Goal: Check status: Check status

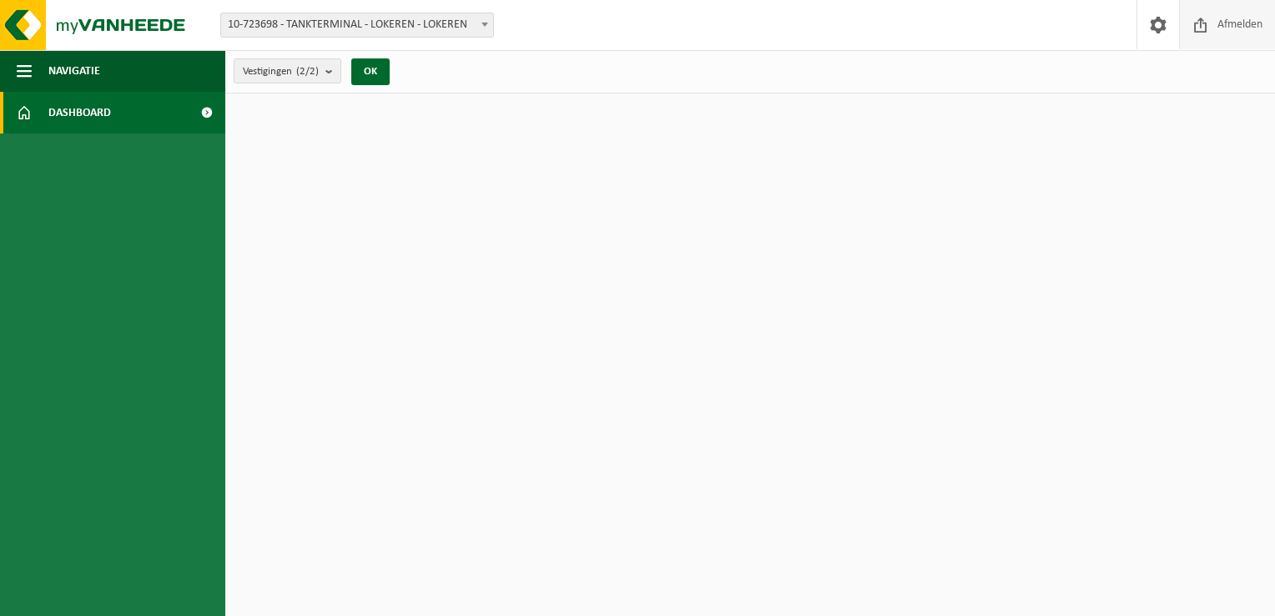
click at [1201, 22] on span at bounding box center [1201, 24] width 25 height 49
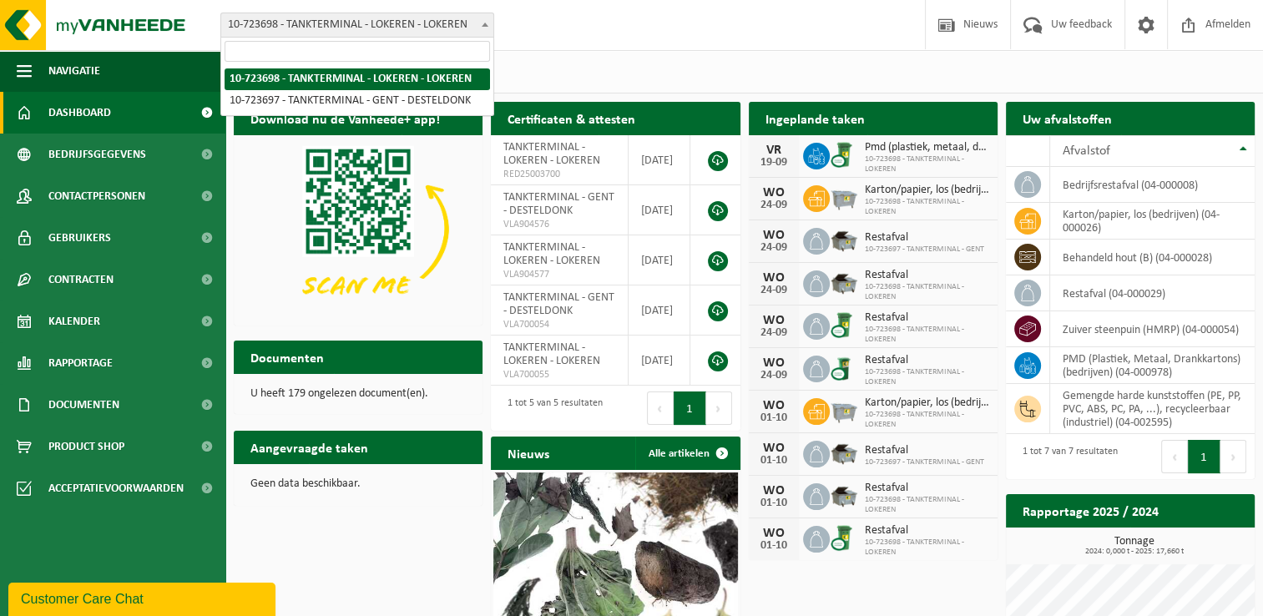
click at [484, 26] on b at bounding box center [485, 25] width 7 height 4
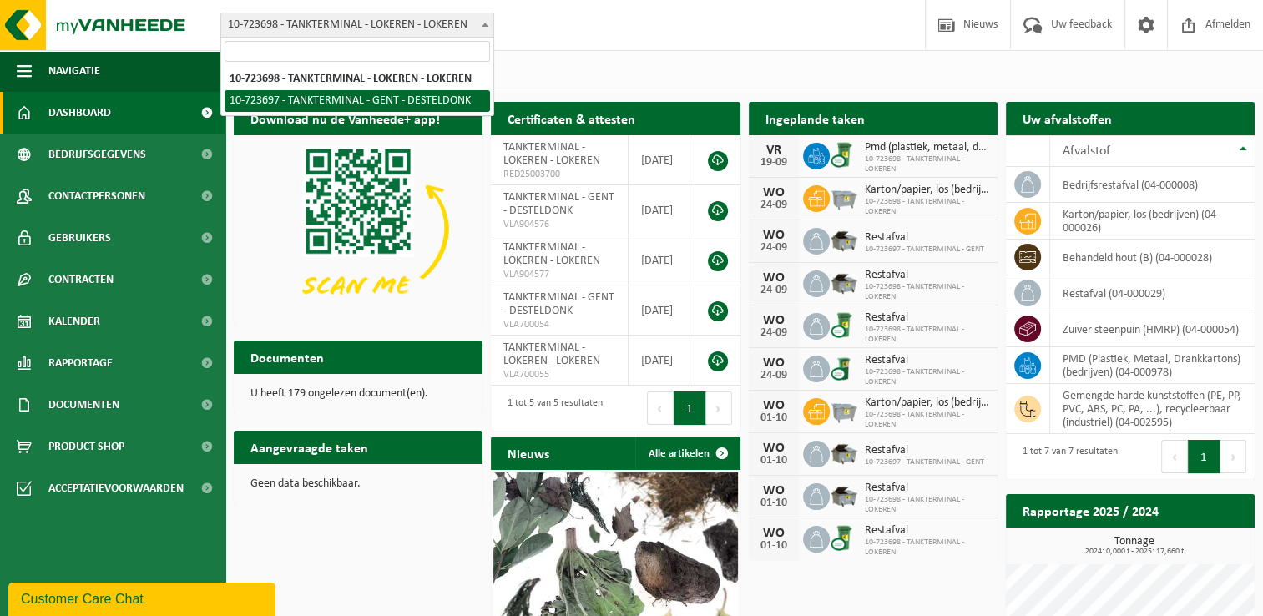
select select "3296"
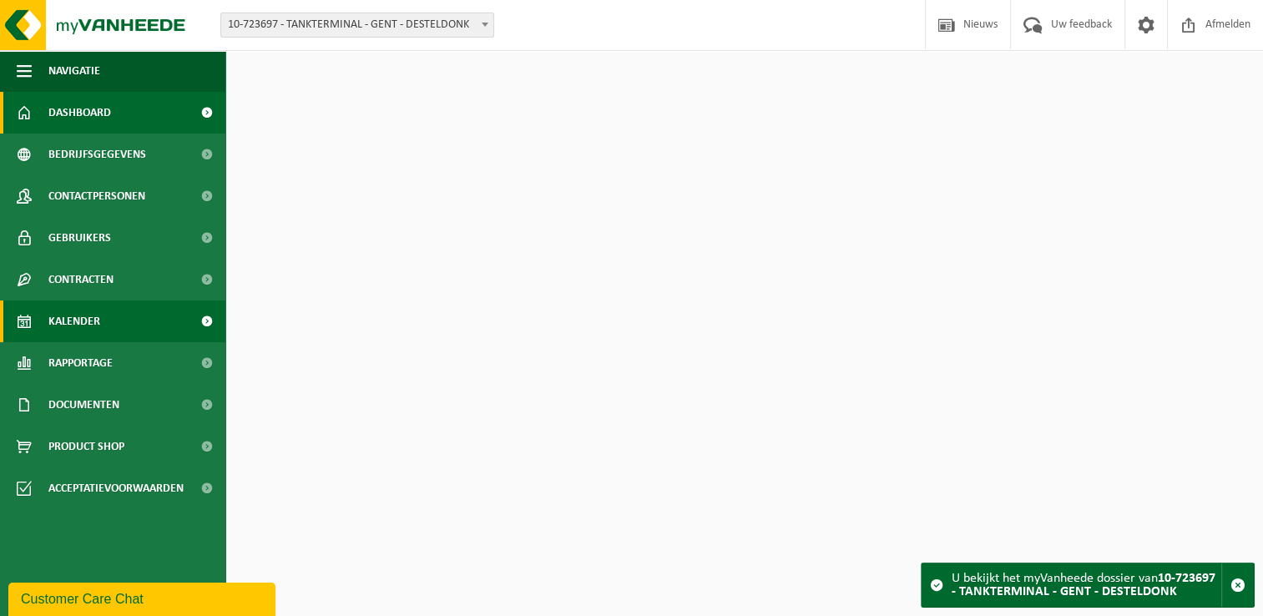
click at [88, 319] on span "Kalender" at bounding box center [74, 321] width 52 height 42
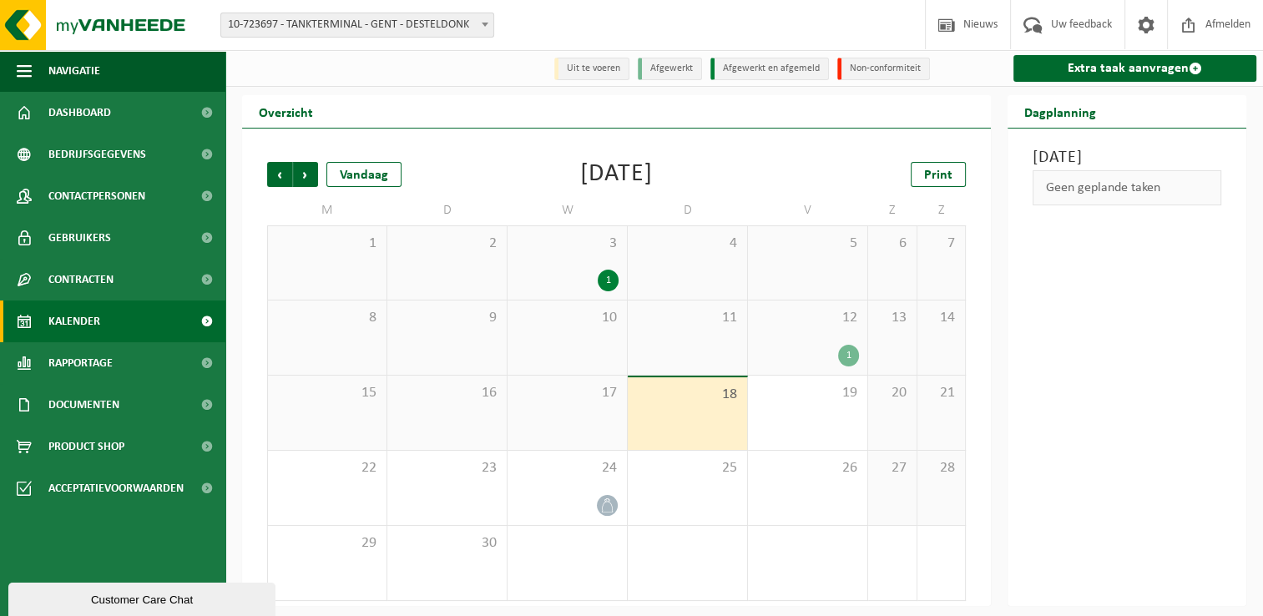
click at [574, 346] on div "10" at bounding box center [566, 337] width 119 height 74
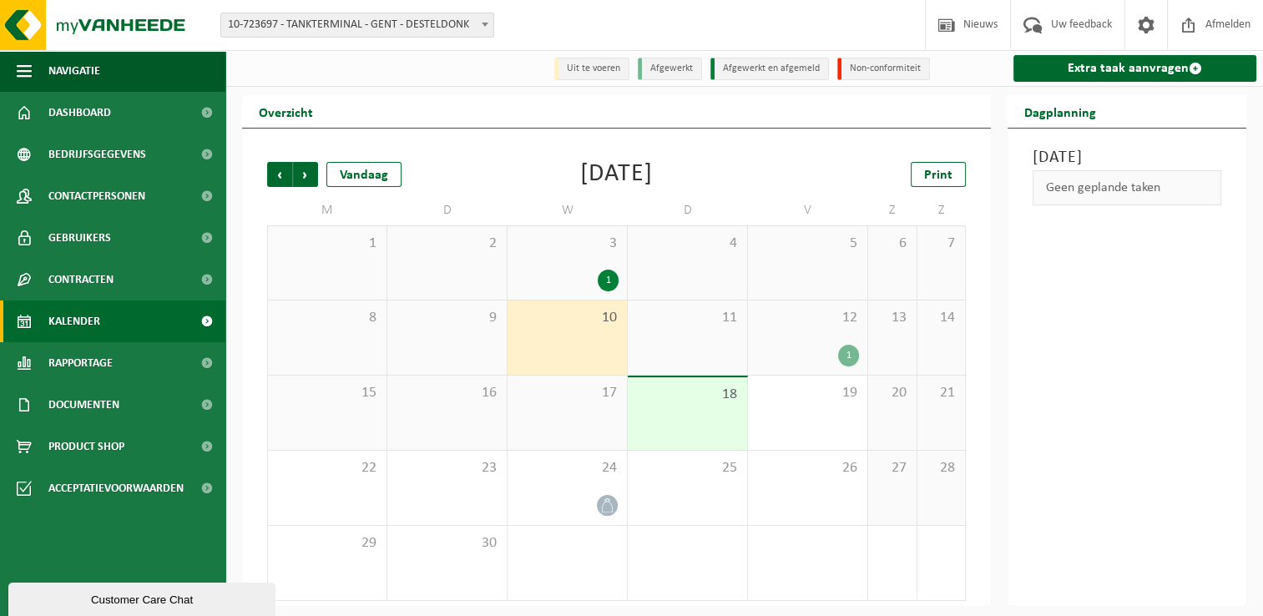
click at [575, 407] on div "17" at bounding box center [566, 413] width 119 height 74
